Goal: Check status: Check status

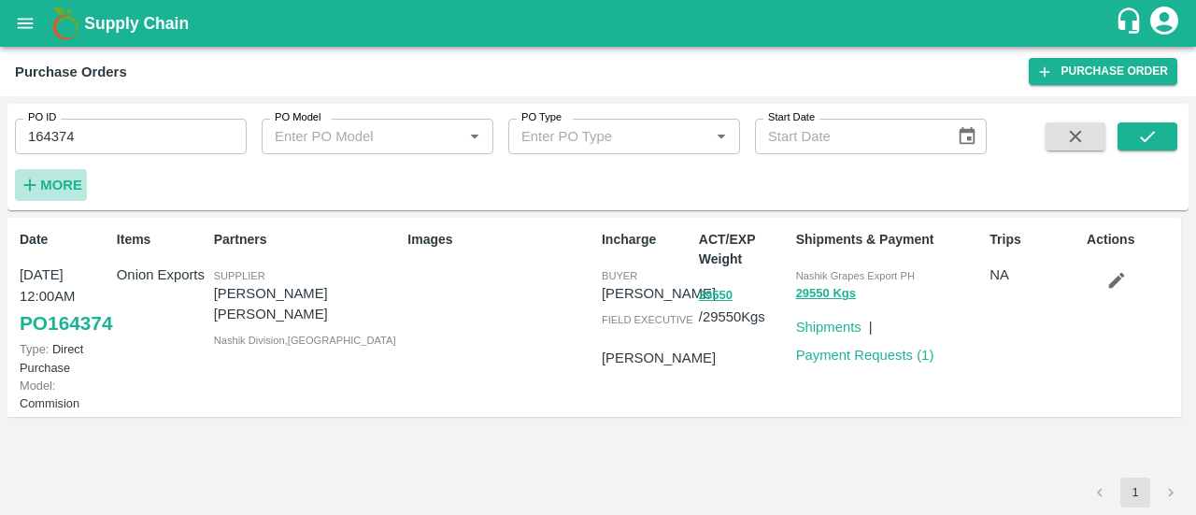
click at [51, 178] on strong "More" at bounding box center [61, 185] width 42 height 15
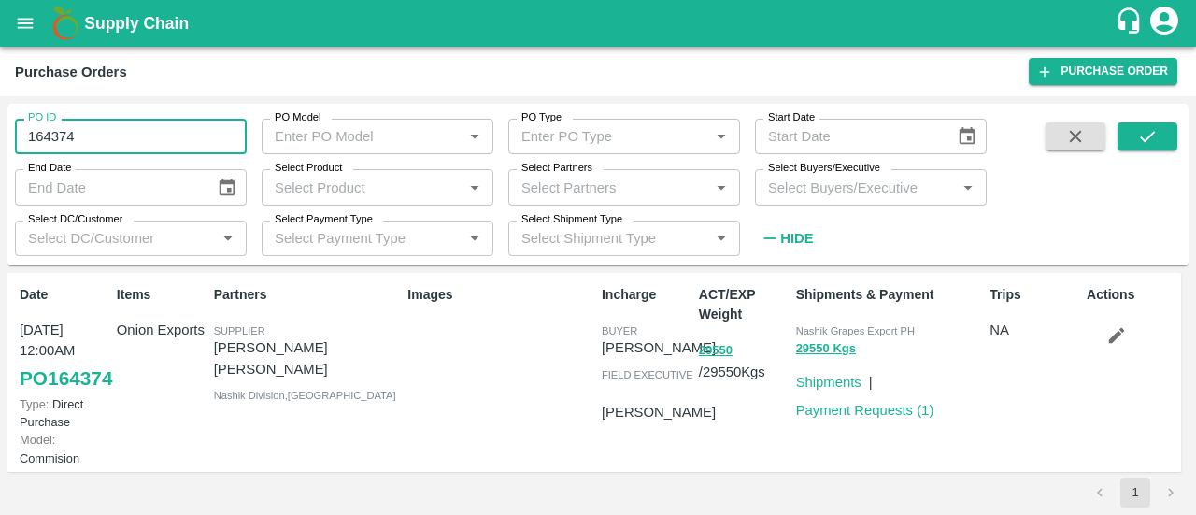
click at [112, 122] on input "164374" at bounding box center [131, 137] width 232 height 36
type input "1"
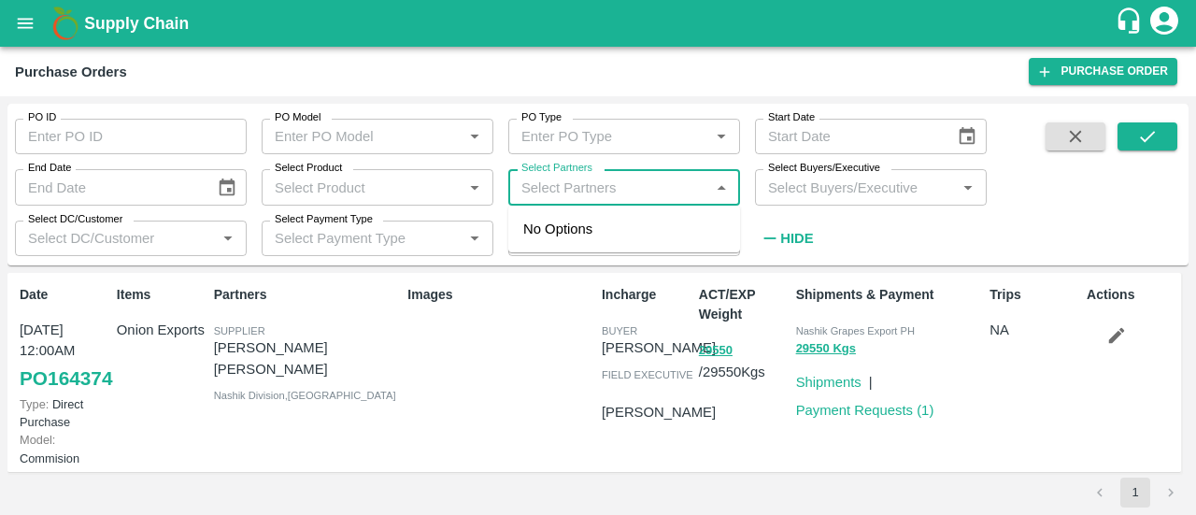
click at [624, 180] on input "Select Partners" at bounding box center [609, 187] width 190 height 24
type input "nr packa"
type input "164374"
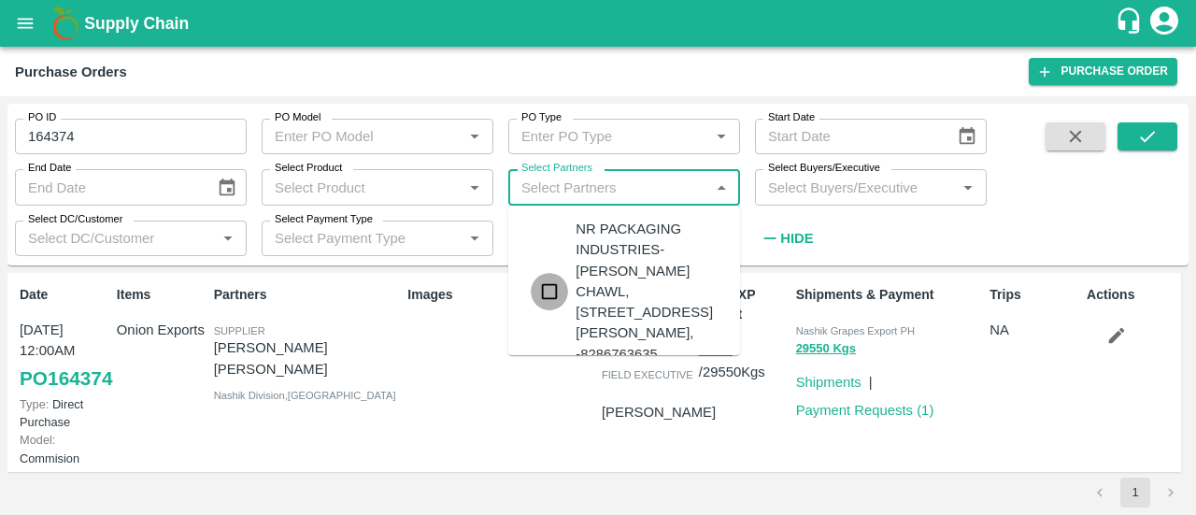
click at [544, 310] on input "checkbox" at bounding box center [549, 291] width 37 height 37
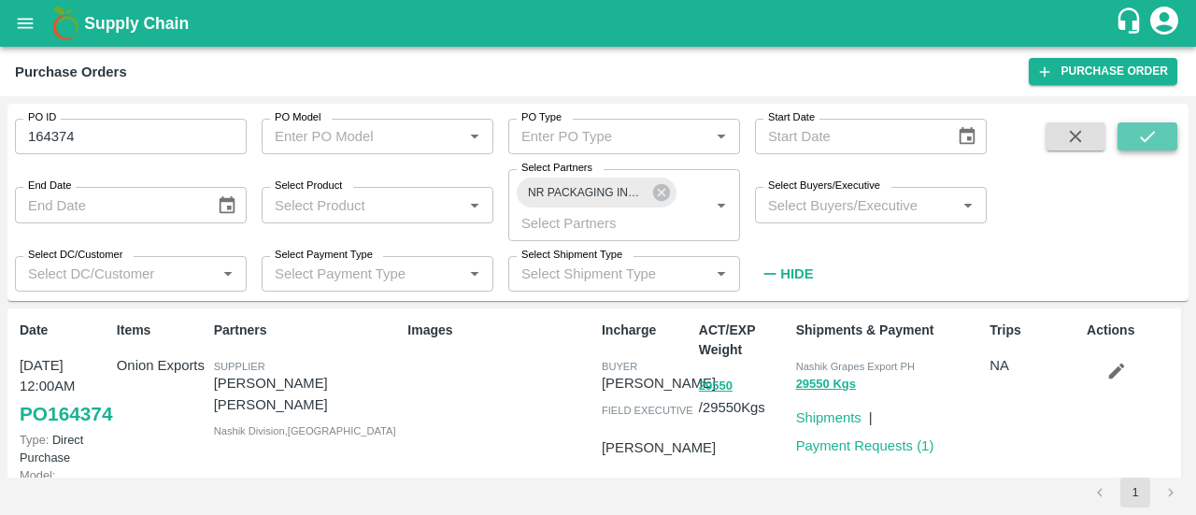
click at [1137, 134] on icon "submit" at bounding box center [1147, 136] width 21 height 21
click at [1173, 126] on button "submit" at bounding box center [1148, 136] width 60 height 28
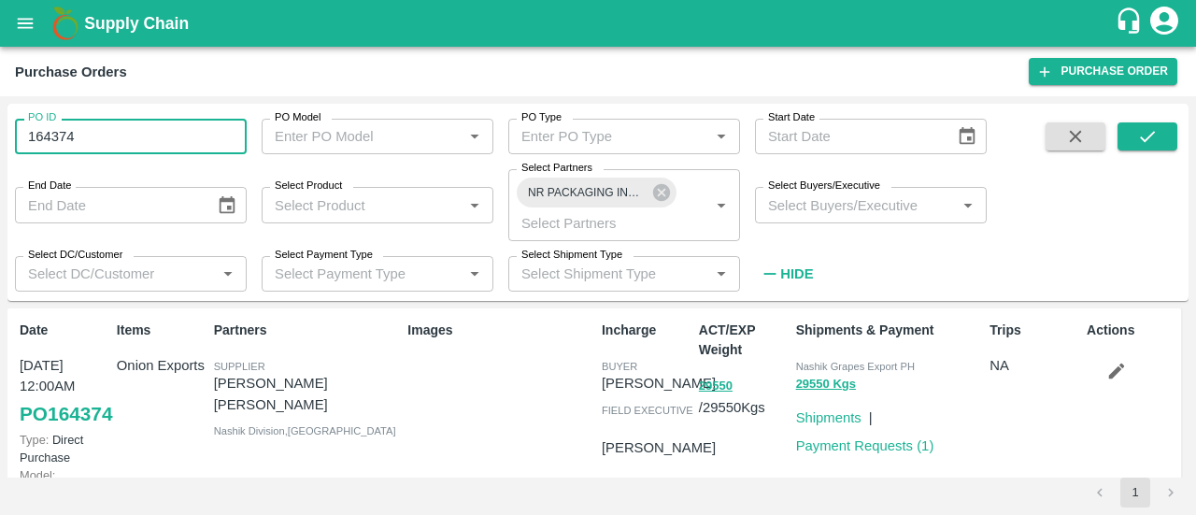
click at [166, 129] on input "164374" at bounding box center [131, 137] width 232 height 36
type input "1"
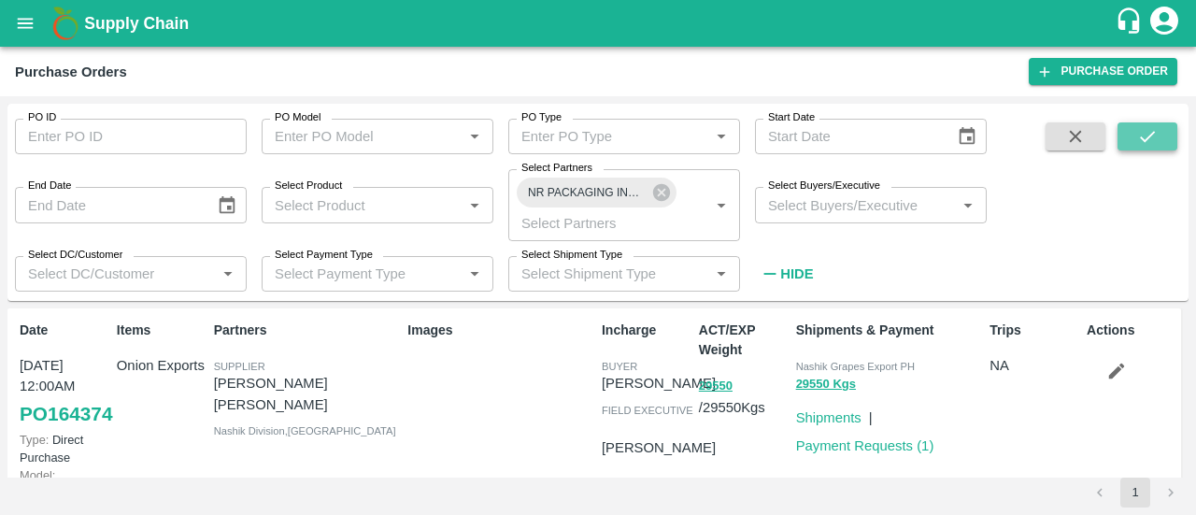
click at [1149, 130] on icon "submit" at bounding box center [1147, 136] width 21 height 21
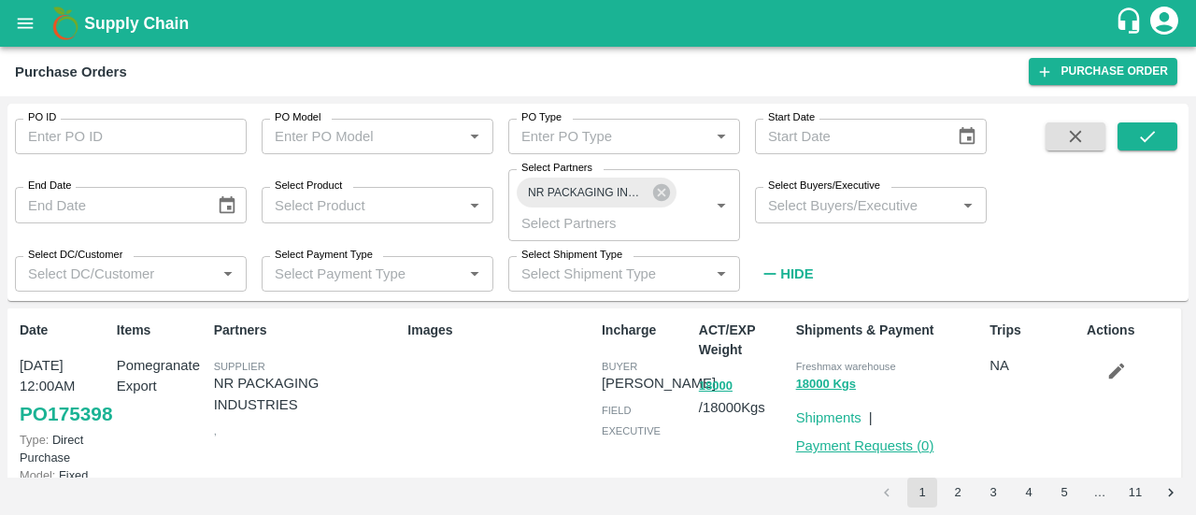
click at [841, 450] on link "Payment Requests ( 0 )" at bounding box center [865, 445] width 138 height 15
